Goal: Information Seeking & Learning: Learn about a topic

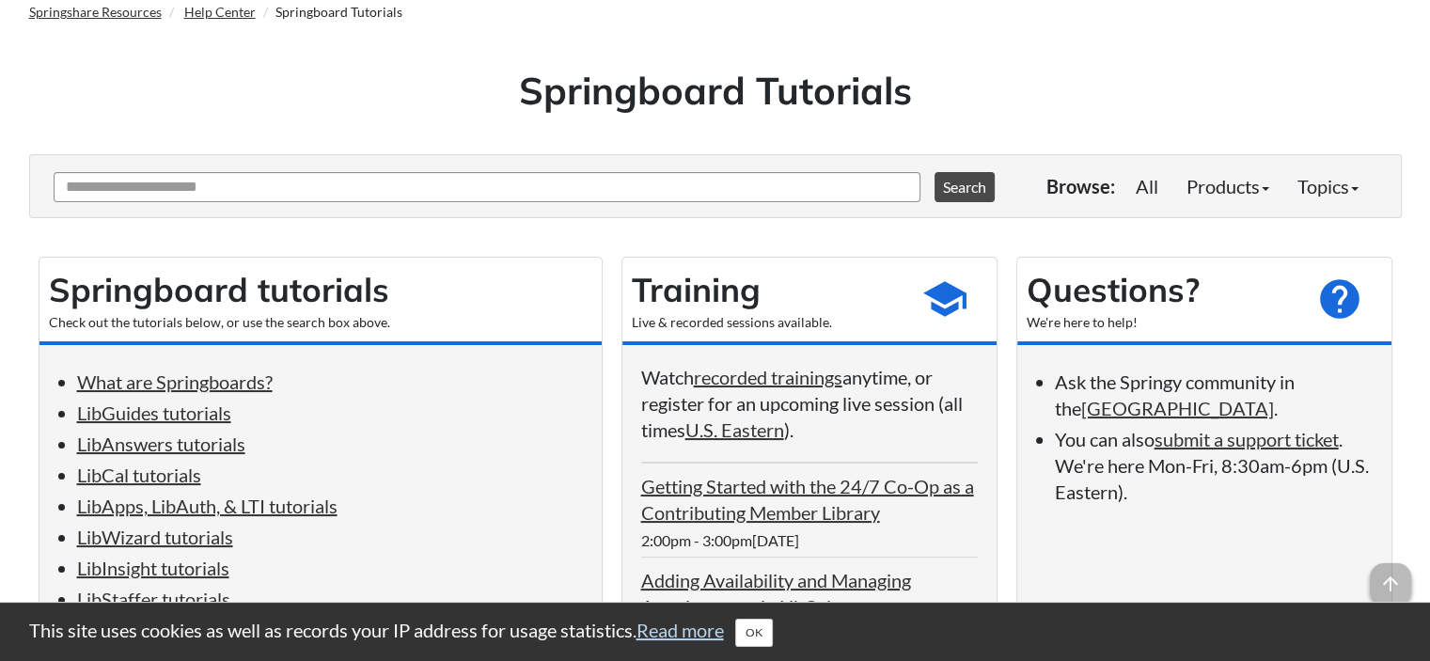
scroll to position [94, 0]
click at [164, 513] on link "LibApps, LibAuth, & LTI tutorials" at bounding box center [207, 505] width 260 height 23
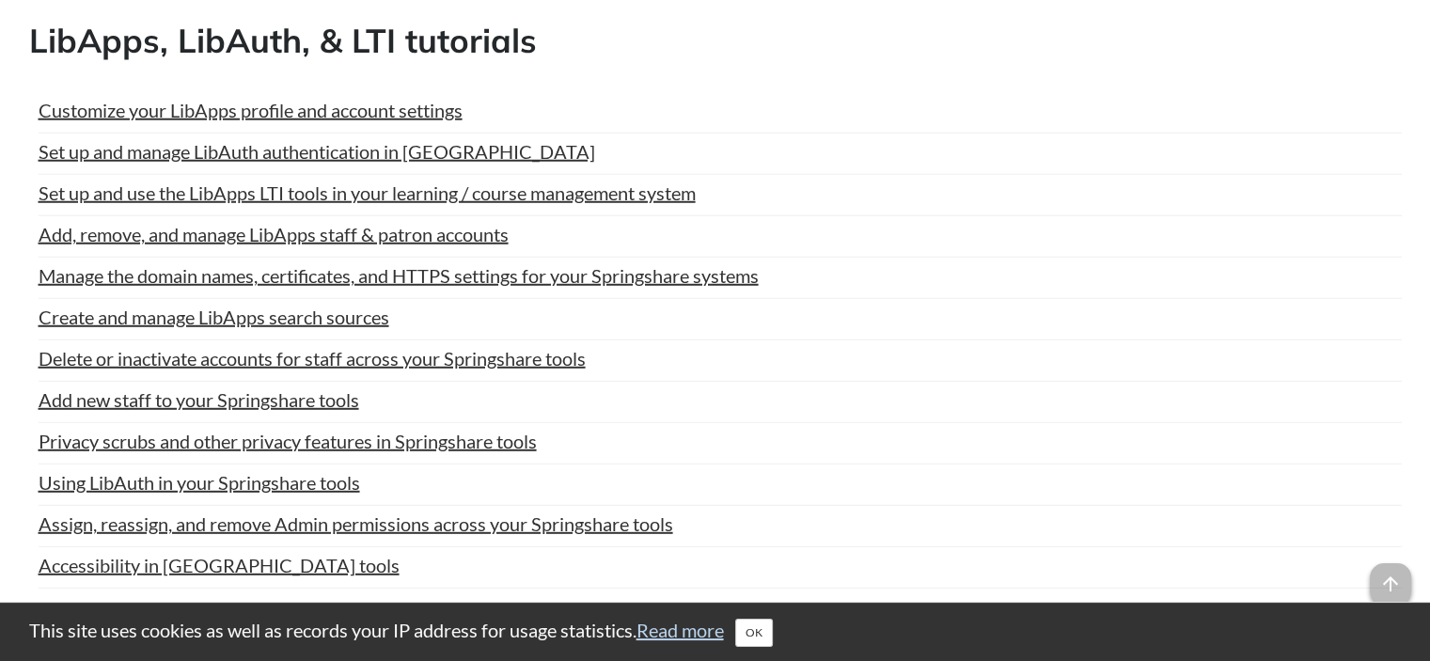
scroll to position [94, 0]
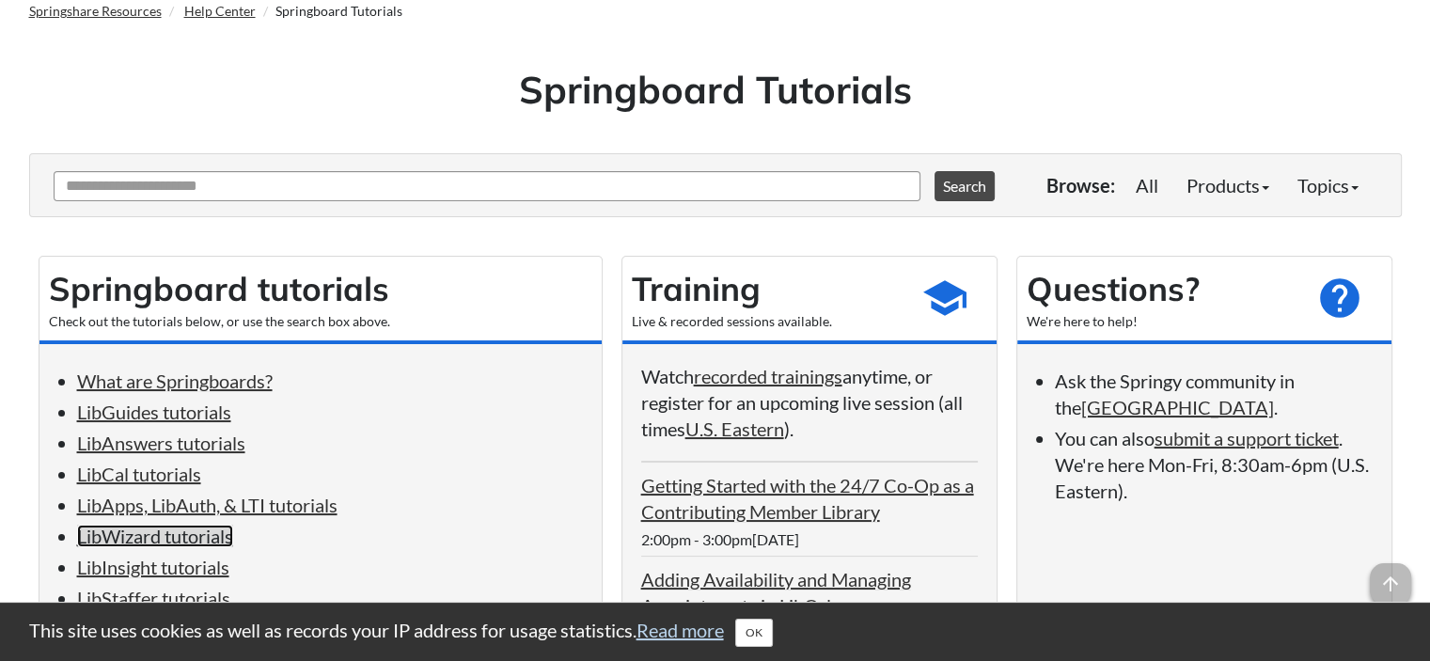
click at [165, 540] on link "LibWizard tutorials" at bounding box center [155, 536] width 156 height 23
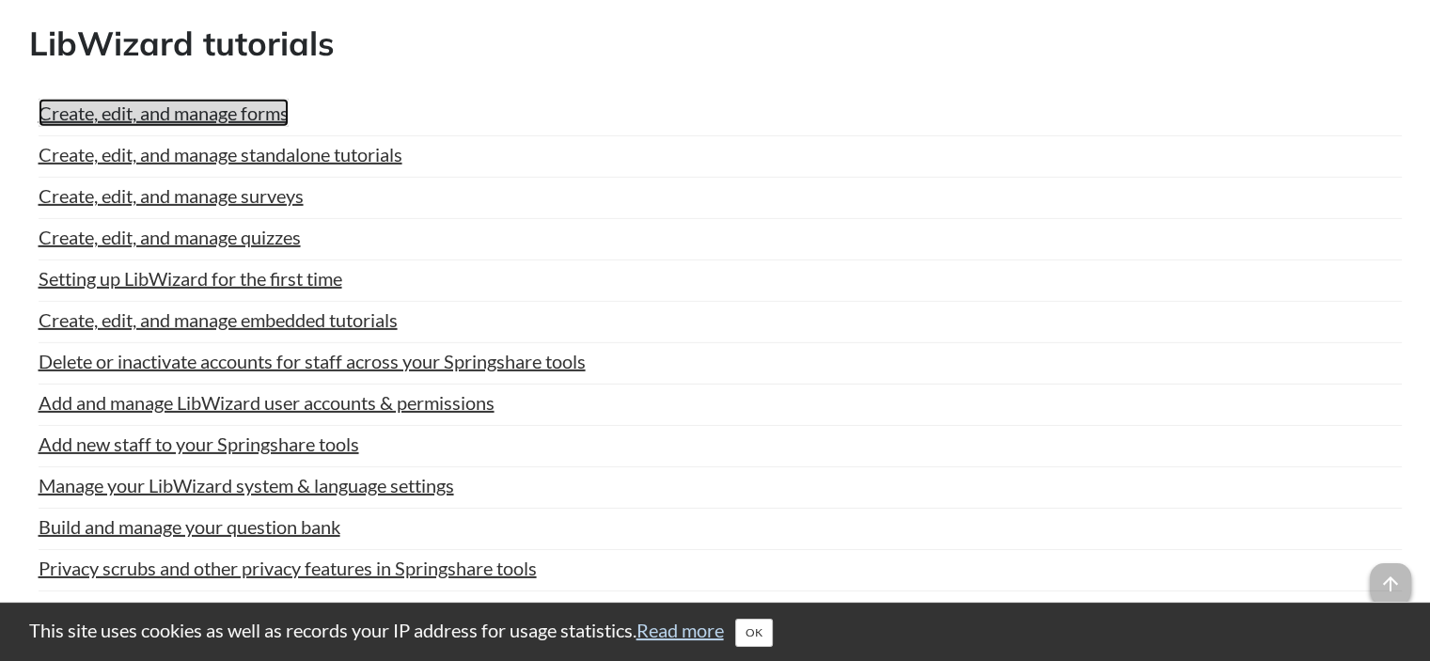
click at [218, 105] on link "Create, edit, and manage forms" at bounding box center [164, 113] width 250 height 28
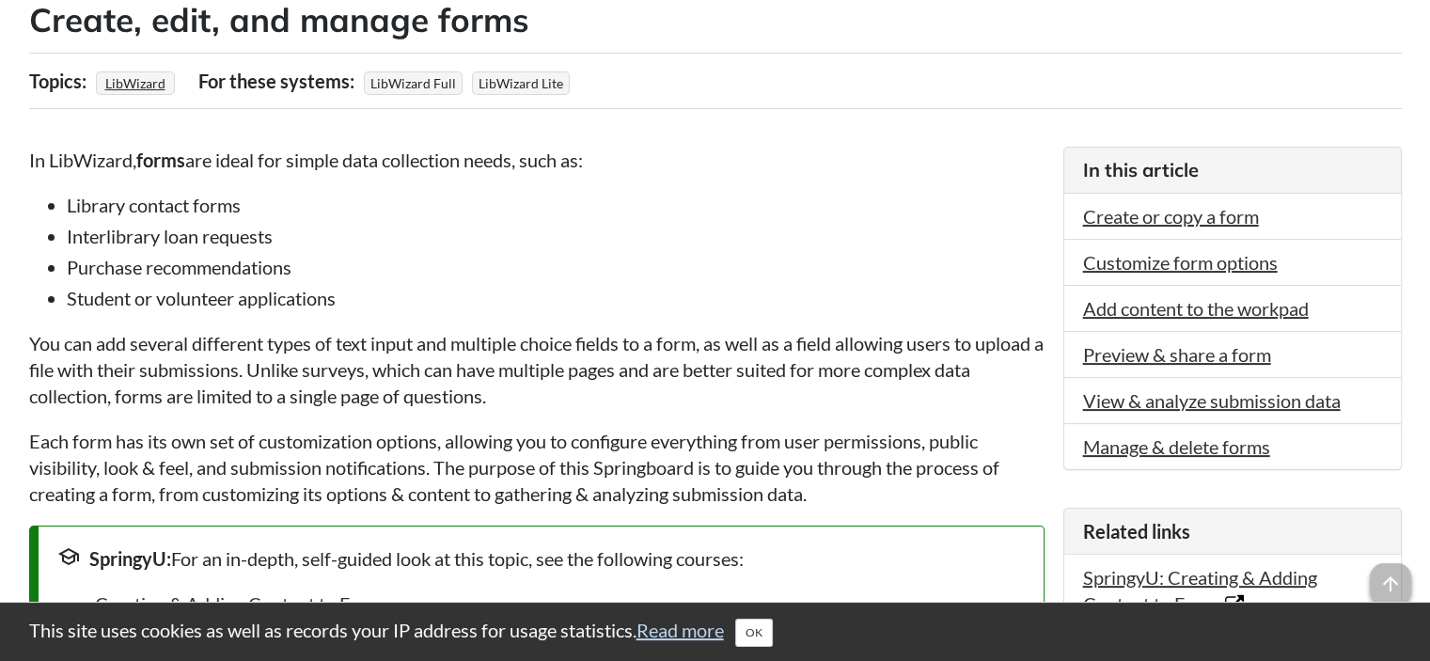
scroll to position [470, 0]
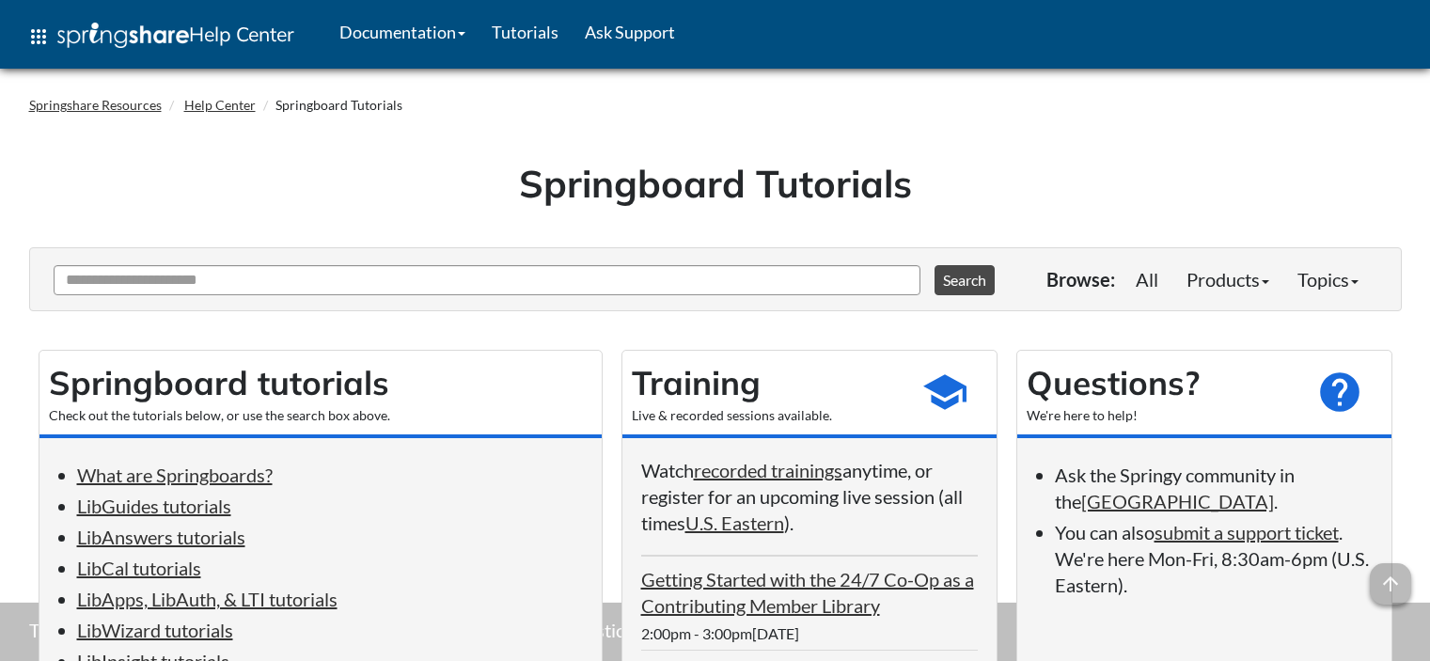
scroll to position [5913, 0]
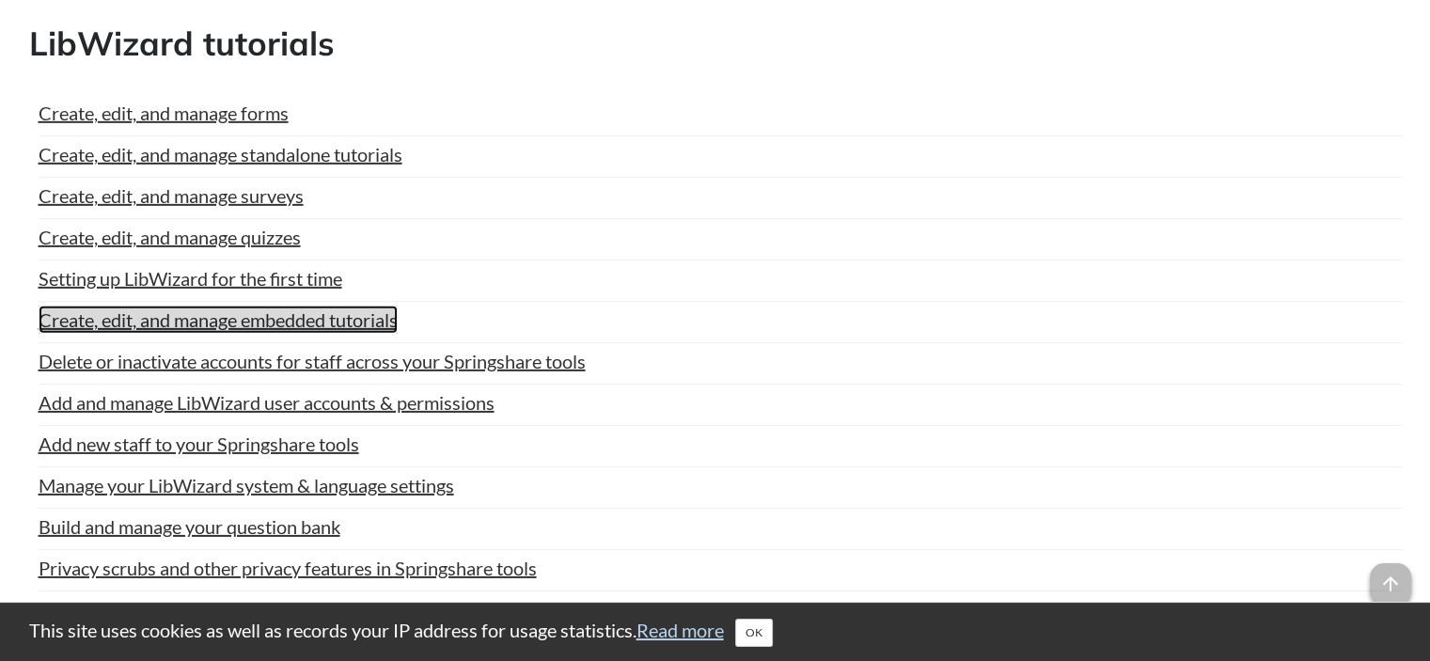
click at [307, 311] on link "Create, edit, and manage embedded tutorials" at bounding box center [218, 320] width 359 height 28
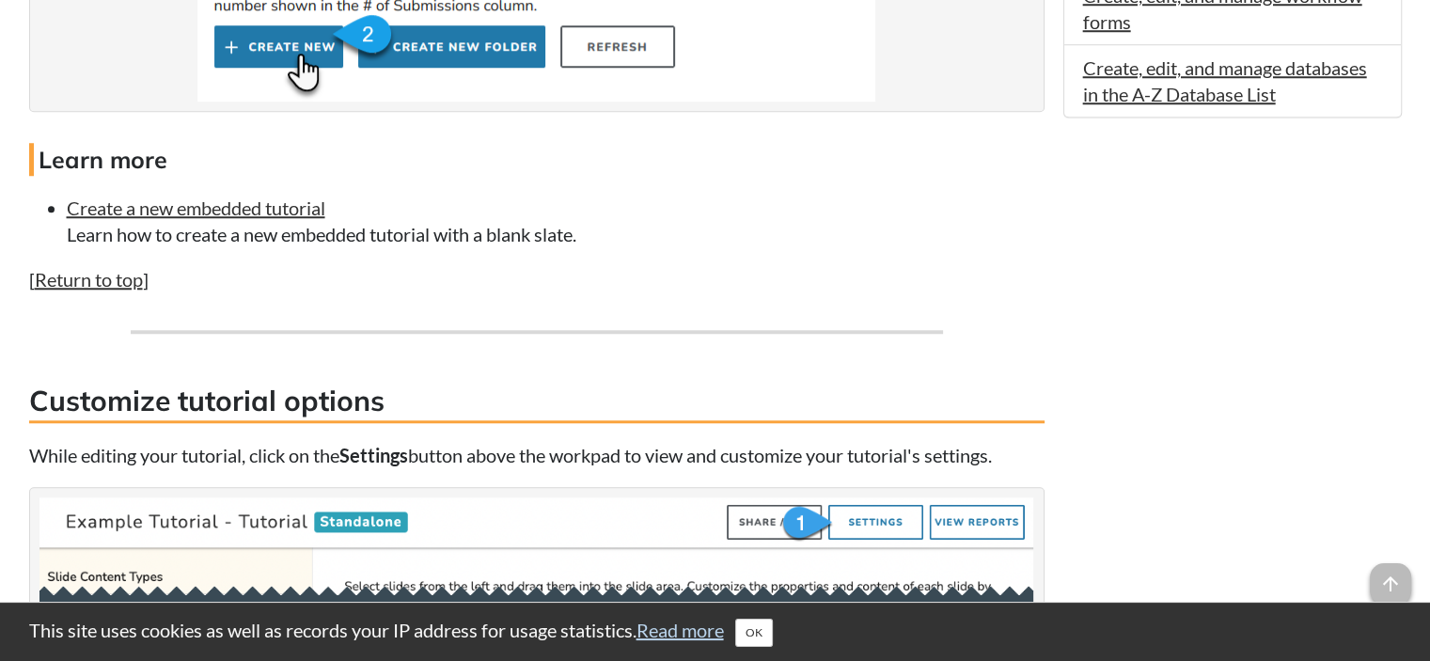
scroll to position [1881, 0]
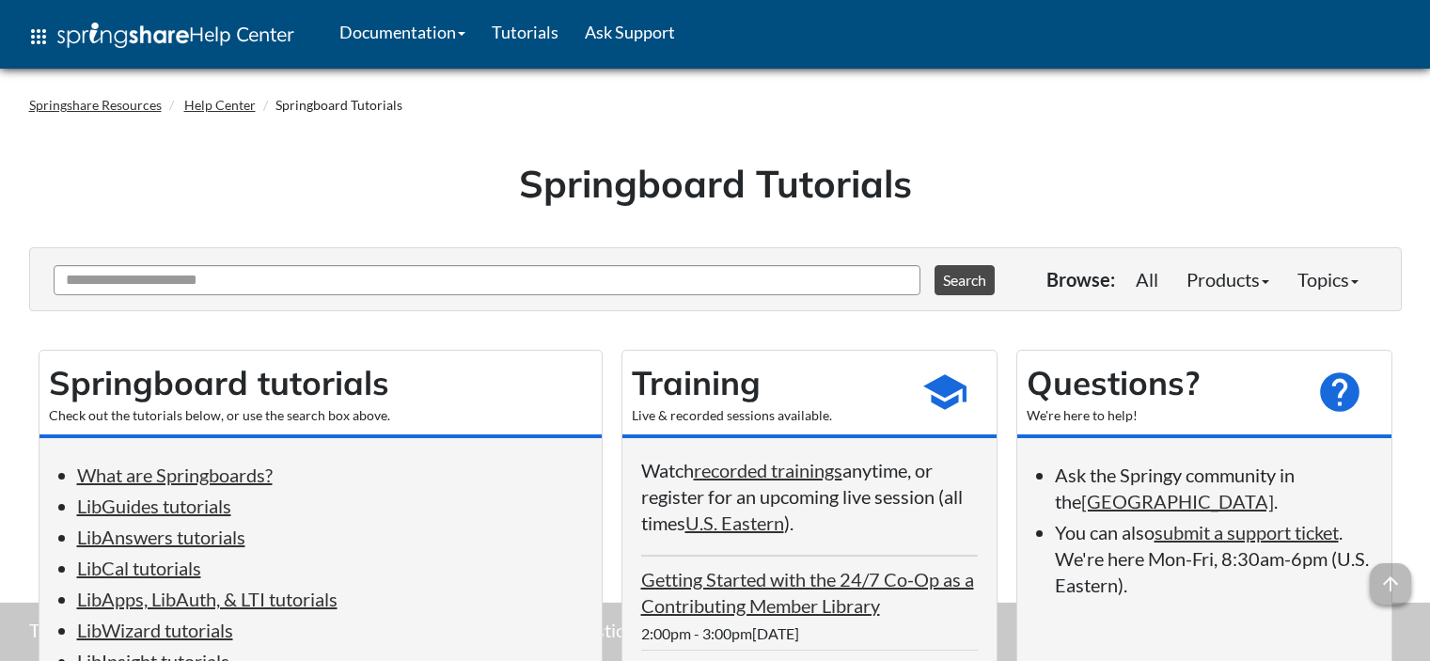
scroll to position [5913, 0]
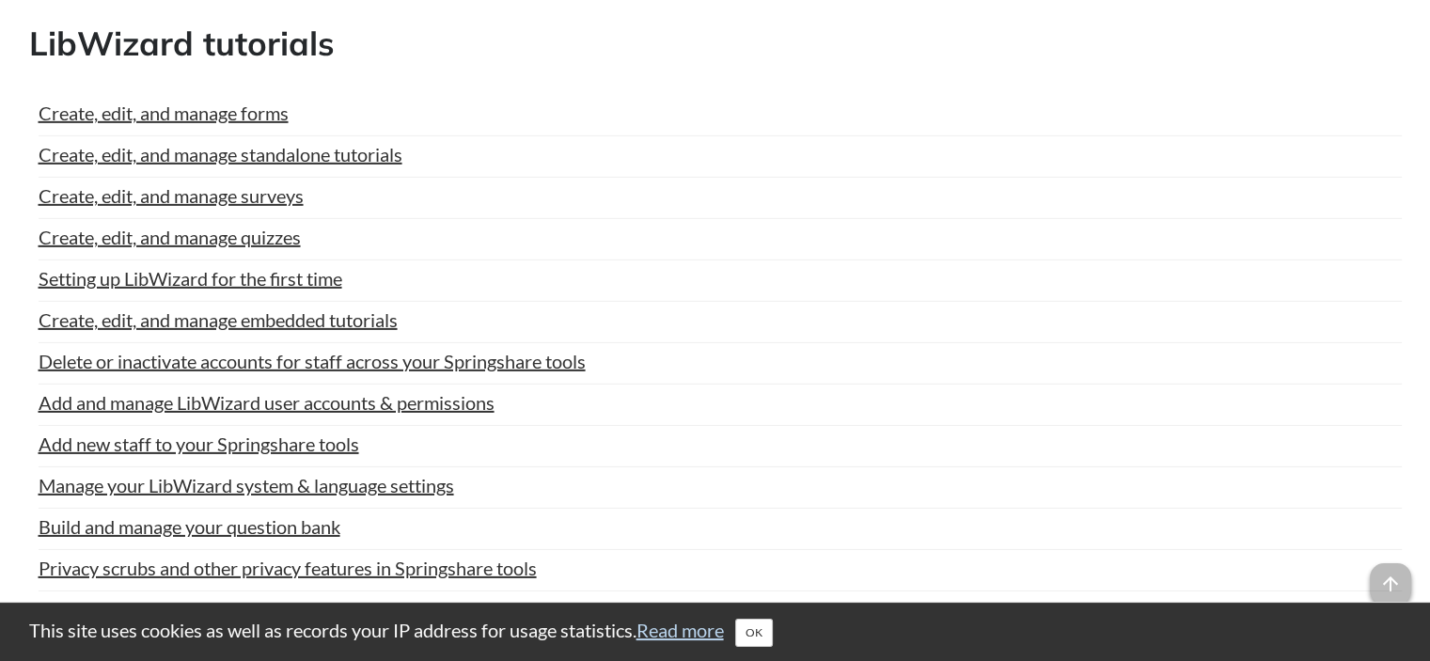
click at [816, 266] on div "Setting up LibWizard for the first time" at bounding box center [720, 278] width 1363 height 26
